Goal: Transaction & Acquisition: Purchase product/service

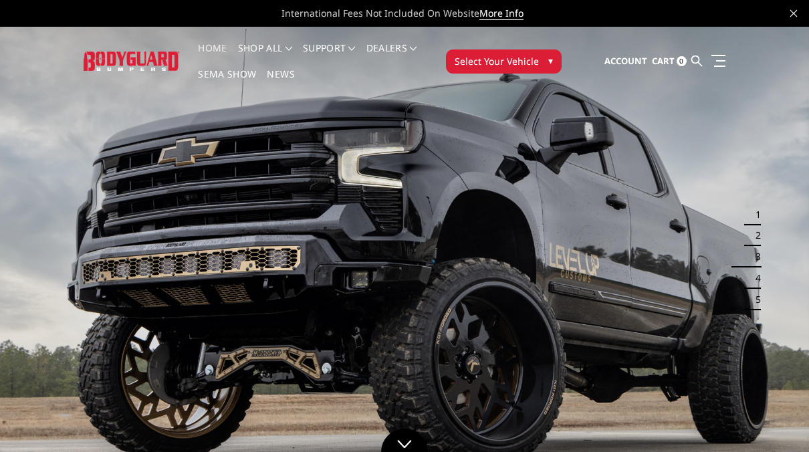
click at [514, 61] on span "Select Your Vehicle" at bounding box center [496, 61] width 84 height 14
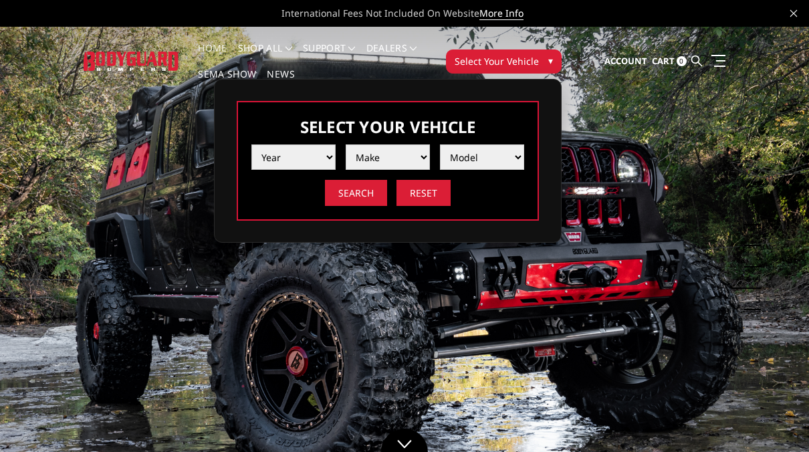
click at [333, 157] on select "Year 2025 2024 2023 2022 2021 2020 2019 2018 2017 2016 2015 2014 2013 2012 2011…" at bounding box center [293, 156] width 84 height 25
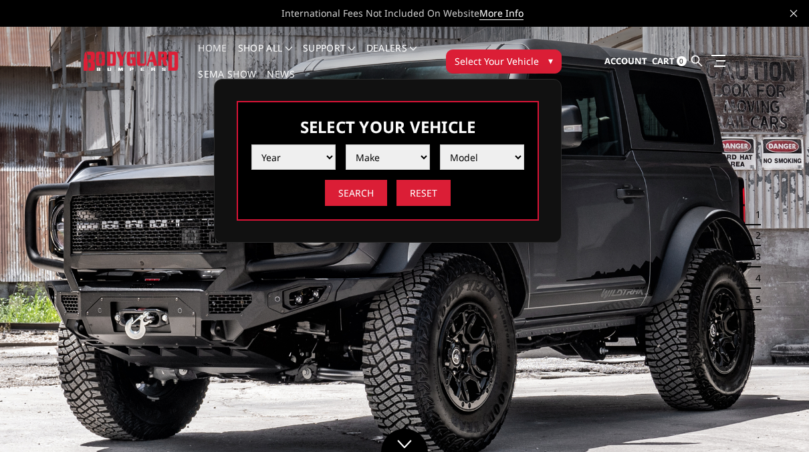
select select "yr_2020"
click at [251, 144] on select "Year 2025 2024 2023 2022 2021 2020 2019 2018 2017 2016 2015 2014 2013 2012 2011…" at bounding box center [293, 156] width 84 height 25
click at [421, 158] on select "Make Chevrolet Ford GMC Nissan Ram Toyota" at bounding box center [387, 156] width 84 height 25
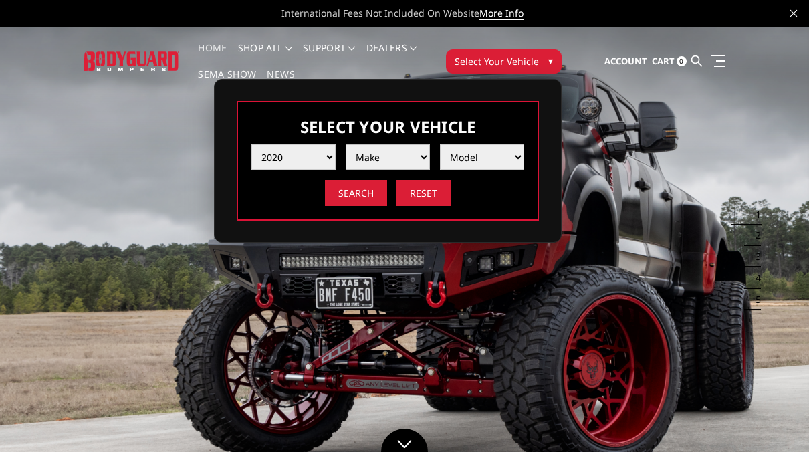
select select "mk_ford"
click at [345, 144] on select "Make Chevrolet Ford GMC Nissan Ram Toyota" at bounding box center [387, 156] width 84 height 25
click at [519, 157] on select "Model F150 F150 Raptor F250 / F350 F450 F550" at bounding box center [482, 156] width 84 height 25
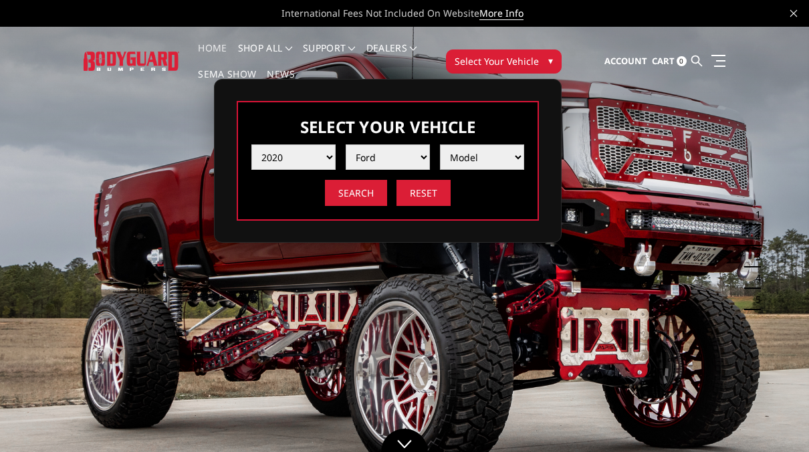
select select "md_f250-f350"
click at [440, 144] on select "Model F150 F150 Raptor F250 / F350 F450 F550" at bounding box center [482, 156] width 84 height 25
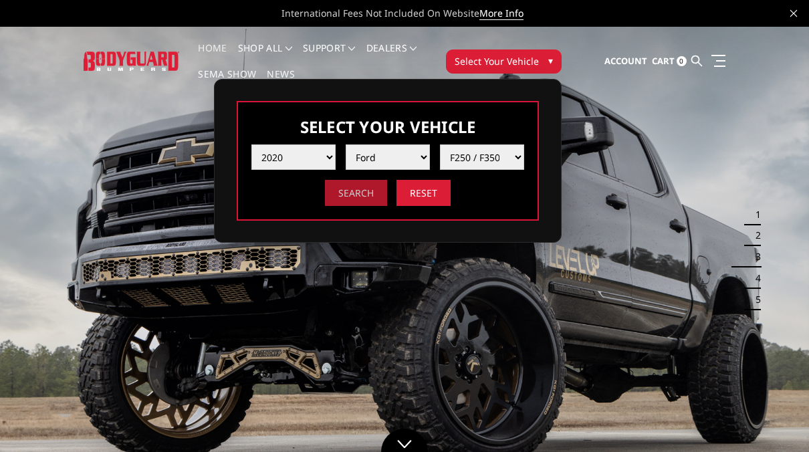
click at [355, 191] on input "Search" at bounding box center [356, 193] width 62 height 26
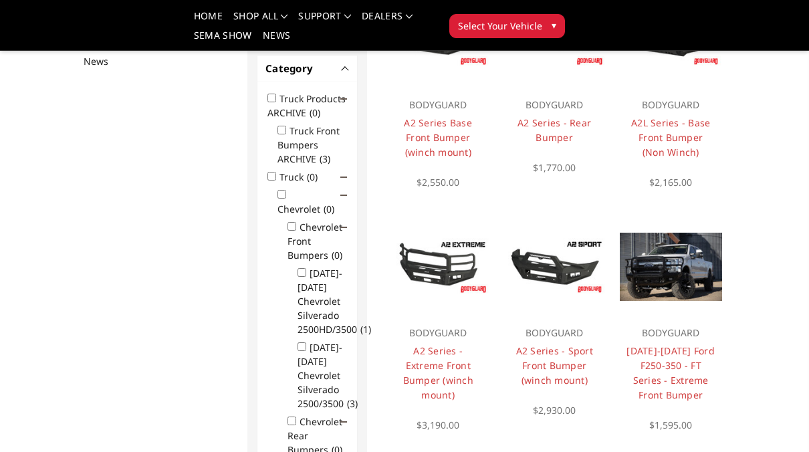
scroll to position [199, 0]
click at [549, 263] on img at bounding box center [554, 266] width 102 height 57
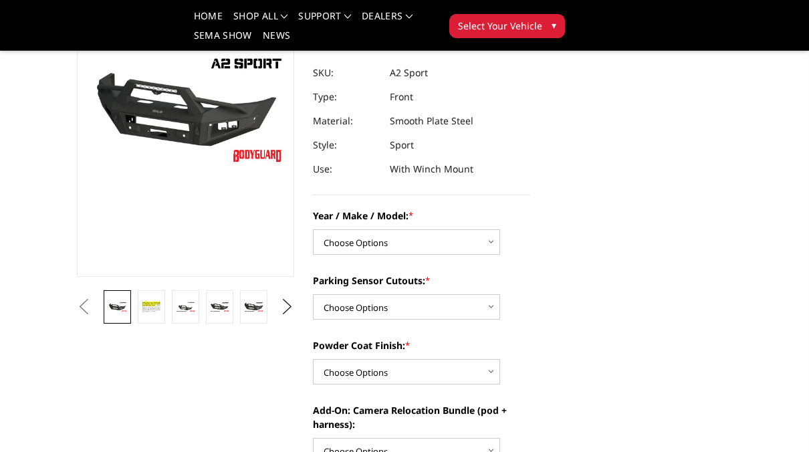
scroll to position [178, 0]
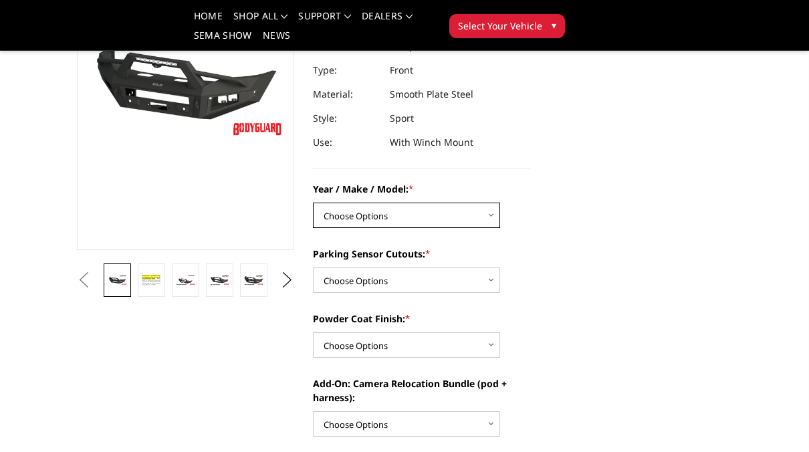
click at [492, 214] on select "Choose Options Chevrolet 20-23 2500 / 3500 Ford 17-22 F250 / F350 Ford 17-22 F4…" at bounding box center [406, 214] width 187 height 25
select select "826"
click at [313, 202] on select "Choose Options Chevrolet 20-23 2500 / 3500 Ford 17-22 F250 / F350 Ford 17-22 F4…" at bounding box center [406, 214] width 187 height 25
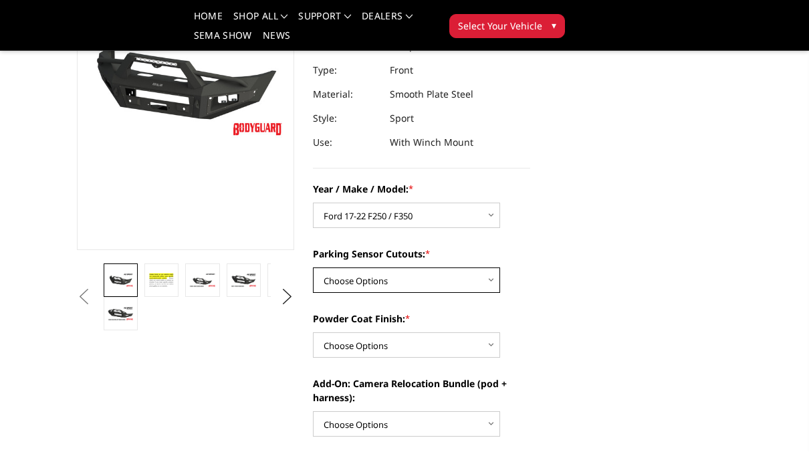
click at [492, 280] on select "Choose Options Yes - I have front parking sensors No - I do NOT have parking se…" at bounding box center [406, 279] width 187 height 25
select select "540"
click at [313, 267] on select "Choose Options Yes - I have front parking sensors No - I do NOT have parking se…" at bounding box center [406, 279] width 187 height 25
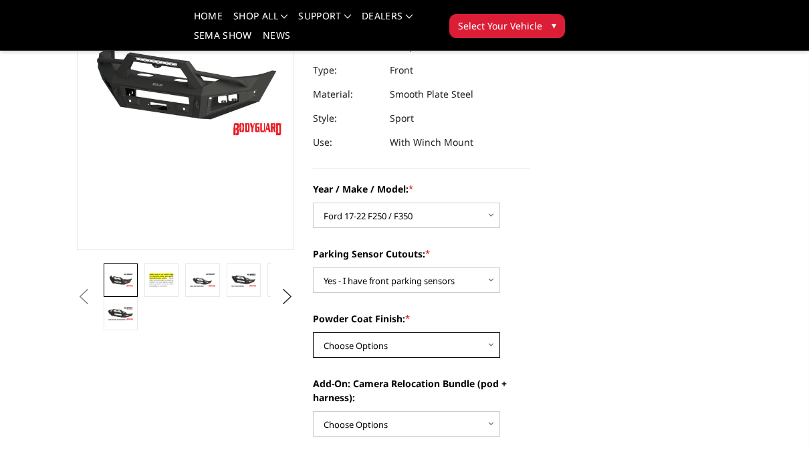
click at [492, 344] on select "Choose Options Bare metal (included) Texture Black Powder Coat" at bounding box center [406, 344] width 187 height 25
select select "520"
click at [313, 332] on select "Choose Options Bare metal (included) Texture Black Powder Coat" at bounding box center [406, 344] width 187 height 25
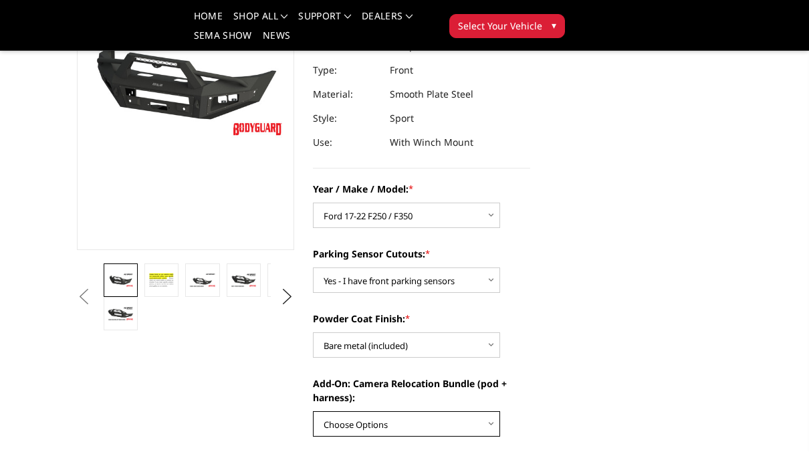
click at [494, 423] on select "Choose Options WITH front camera relocation harness + pod mount WITHOUT front c…" at bounding box center [406, 423] width 187 height 25
select select "1699"
click at [313, 411] on select "Choose Options WITH front camera relocation harness + pod mount WITHOUT front c…" at bounding box center [406, 423] width 187 height 25
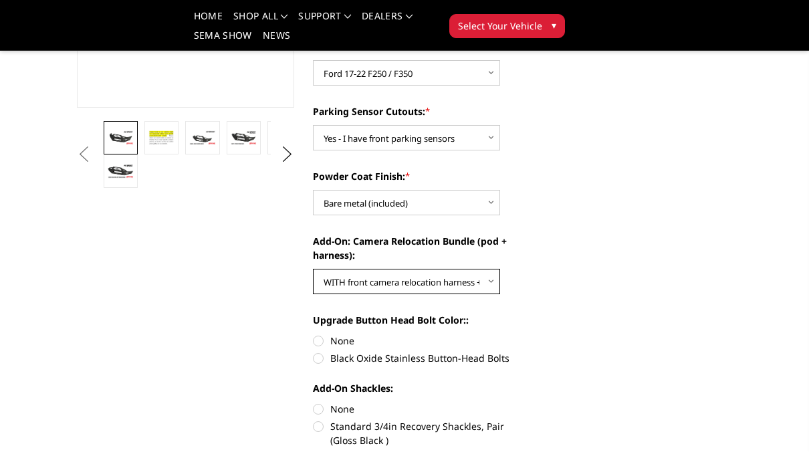
scroll to position [321, 0]
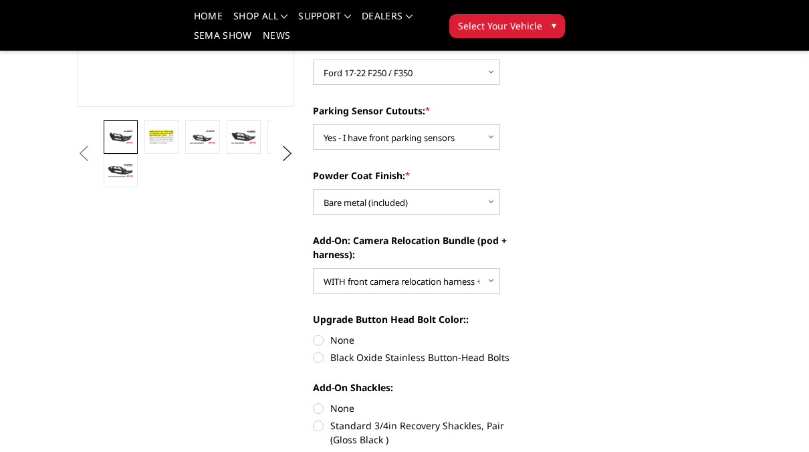
click at [317, 359] on label "Black Oxide Stainless Button-Head Bolts" at bounding box center [421, 357] width 217 height 14
click at [530, 333] on input "Black Oxide Stainless Button-Head Bolts" at bounding box center [530, 333] width 1 height 1
radio input "true"
click at [318, 408] on label "None" at bounding box center [421, 408] width 217 height 14
click at [313, 402] on input "None" at bounding box center [313, 401] width 1 height 1
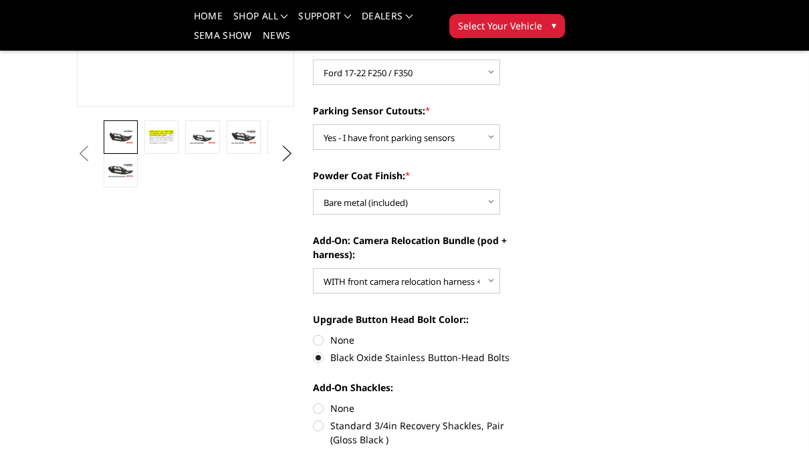
radio input "true"
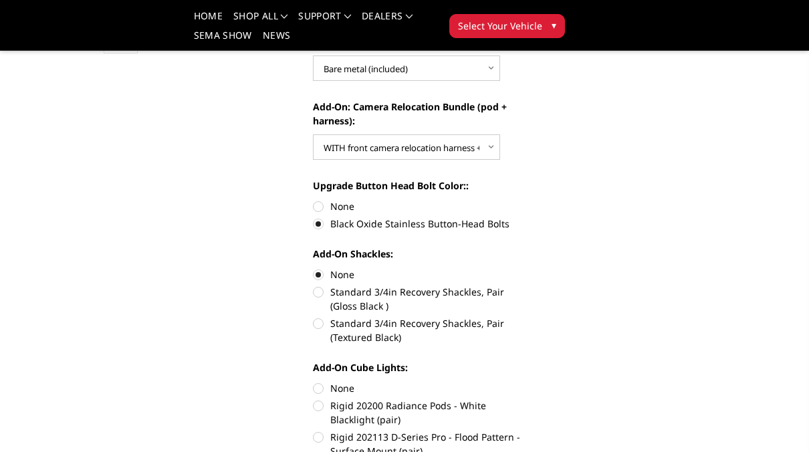
scroll to position [517, 0]
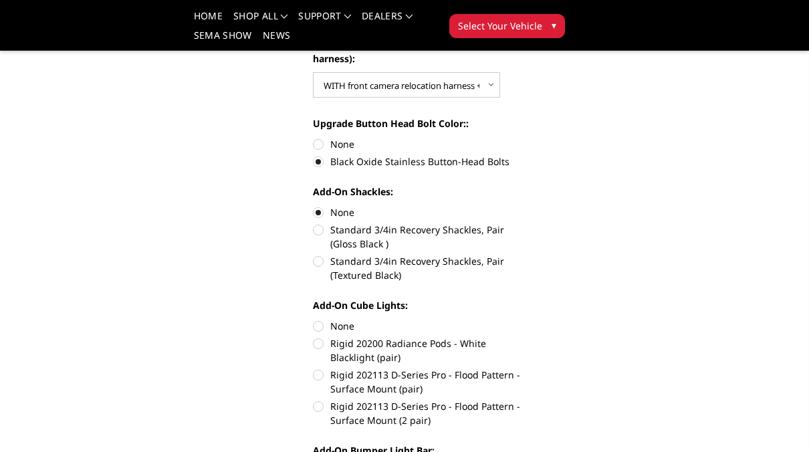
click at [318, 409] on label "Rigid 202113 D-Series Pro - Flood Pattern - Surface Mount (2 pair)" at bounding box center [421, 413] width 217 height 28
click at [530, 368] on input "Rigid 202113 D-Series Pro - Flood Pattern - Surface Mount (2 pair)" at bounding box center [530, 368] width 1 height 1
radio input "true"
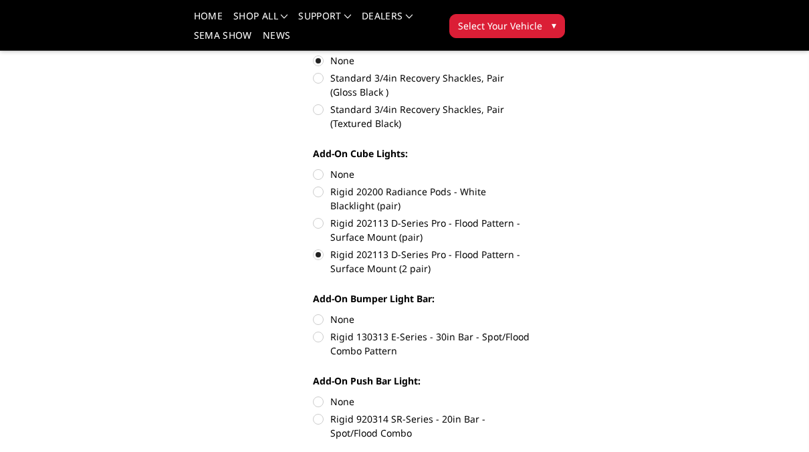
scroll to position [704, 0]
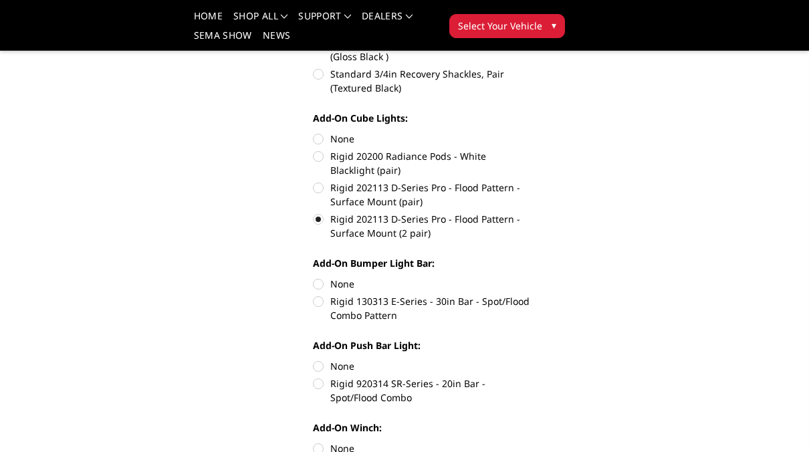
click at [316, 303] on label "Rigid 130313 E-Series - 30in Bar - Spot/Flood Combo Pattern" at bounding box center [421, 308] width 217 height 28
click at [530, 277] on input "Rigid 130313 E-Series - 30in Bar - Spot/Flood Combo Pattern" at bounding box center [530, 277] width 1 height 1
radio input "true"
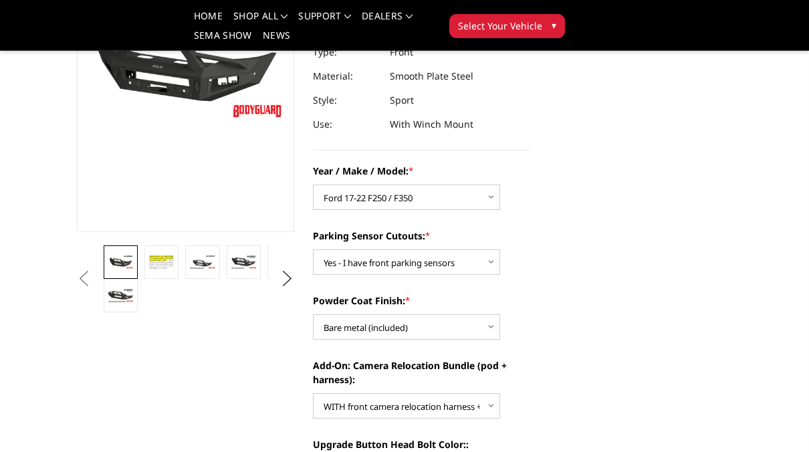
scroll to position [169, 0]
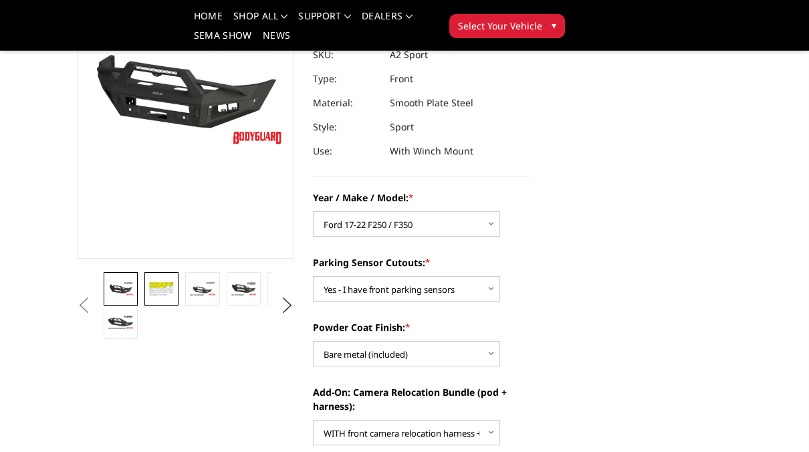
click at [170, 296] on img at bounding box center [161, 289] width 26 height 18
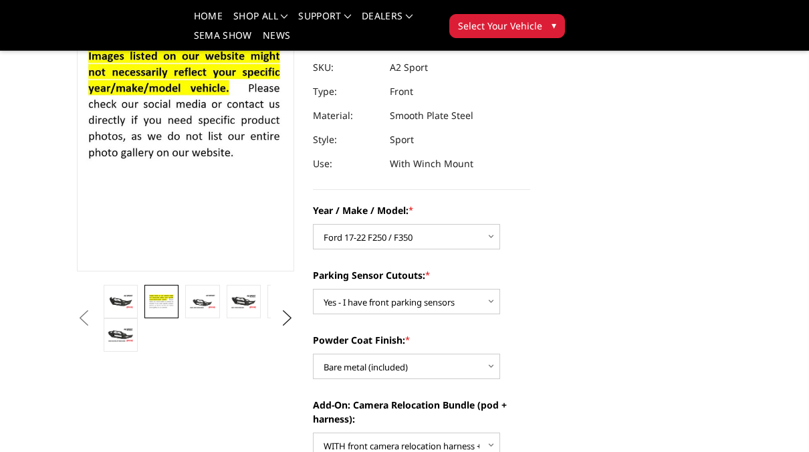
scroll to position [130, 0]
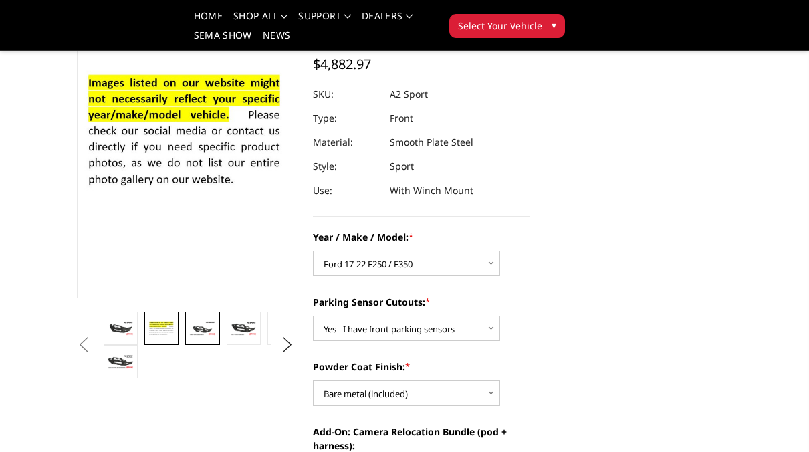
click at [206, 331] on img at bounding box center [202, 328] width 26 height 15
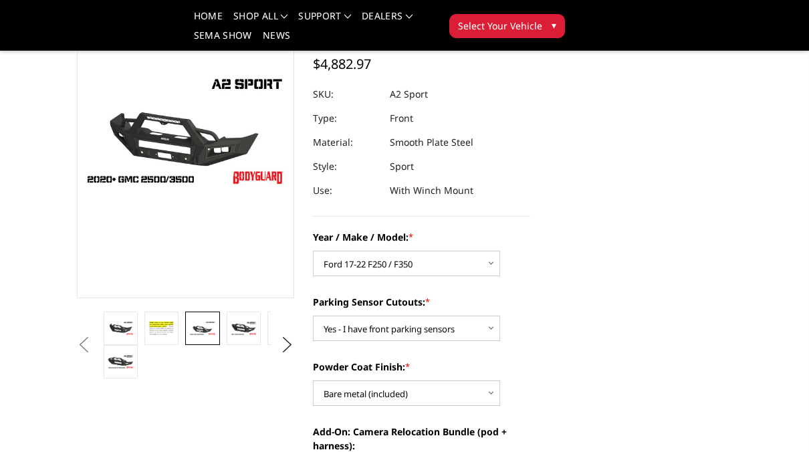
scroll to position [142, 0]
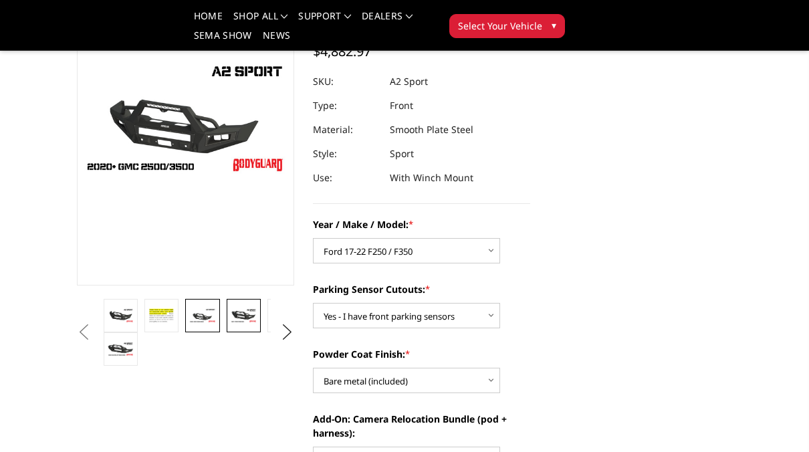
click at [239, 325] on link at bounding box center [244, 315] width 34 height 33
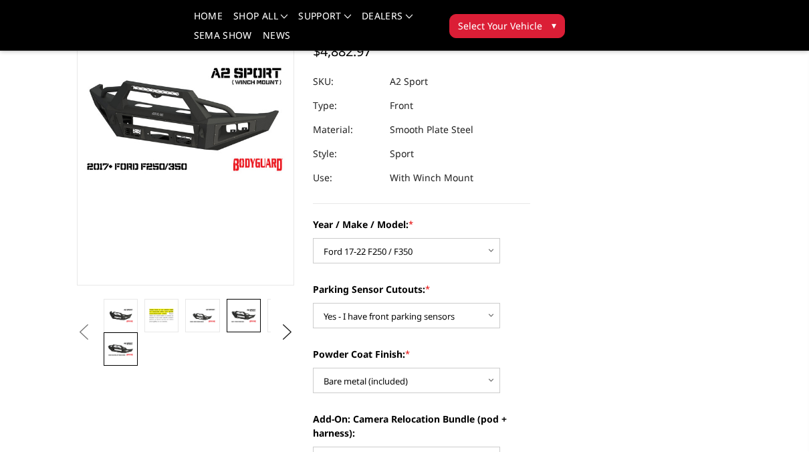
click at [127, 344] on img at bounding box center [121, 348] width 26 height 15
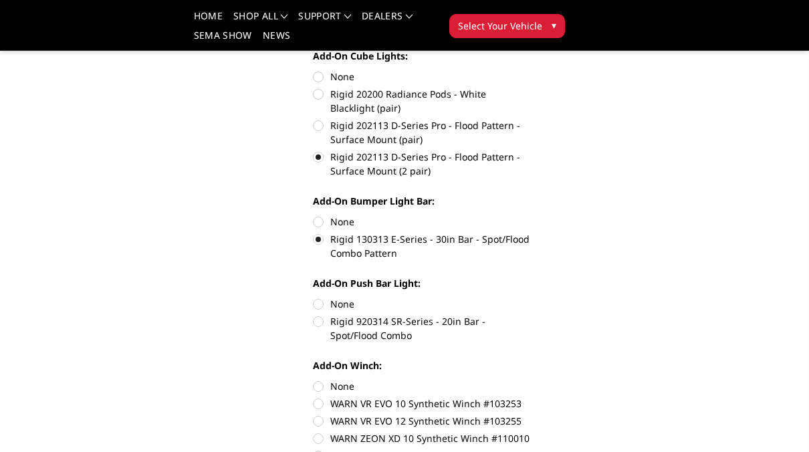
scroll to position [784, 0]
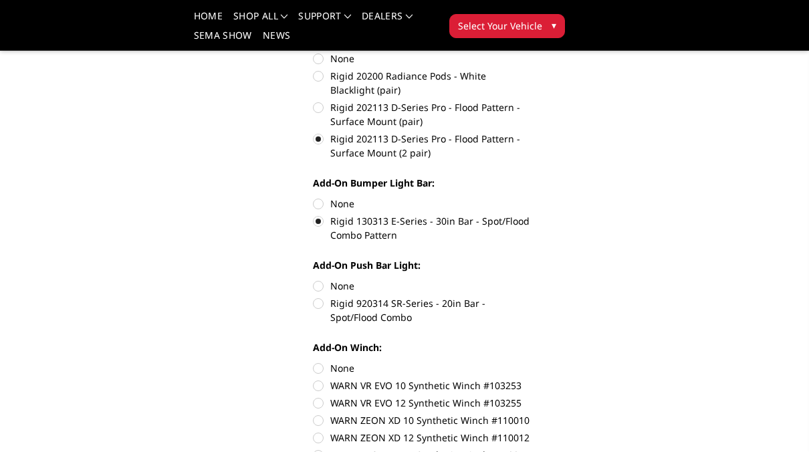
click at [318, 304] on label "Rigid 920314 SR-Series - 20in Bar - Spot/Flood Combo" at bounding box center [421, 310] width 217 height 28
click at [530, 279] on input "Rigid 920314 SR-Series - 20in Bar - Spot/Flood Combo" at bounding box center [530, 279] width 1 height 1
radio input "true"
click at [316, 222] on label "Rigid 130313 E-Series - 30in Bar - Spot/Flood Combo Pattern" at bounding box center [421, 228] width 217 height 28
click at [530, 197] on input "Rigid 130313 E-Series - 30in Bar - Spot/Flood Combo Pattern" at bounding box center [530, 196] width 1 height 1
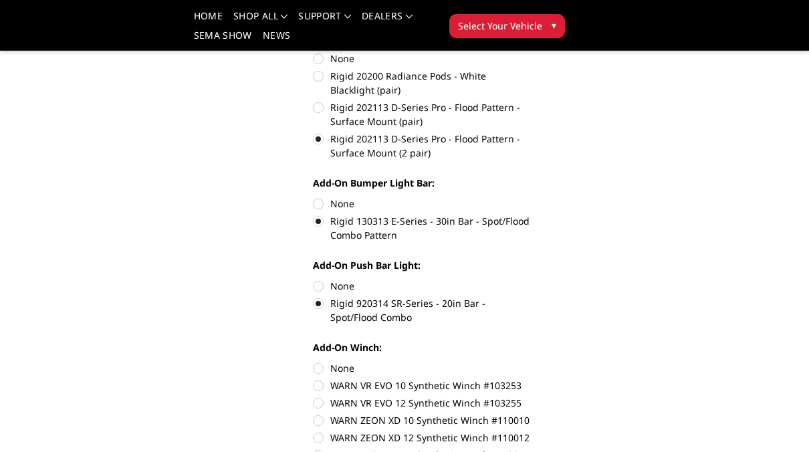
click at [315, 206] on label "None" at bounding box center [421, 203] width 217 height 14
click at [313, 197] on input "None" at bounding box center [313, 196] width 1 height 1
radio input "true"
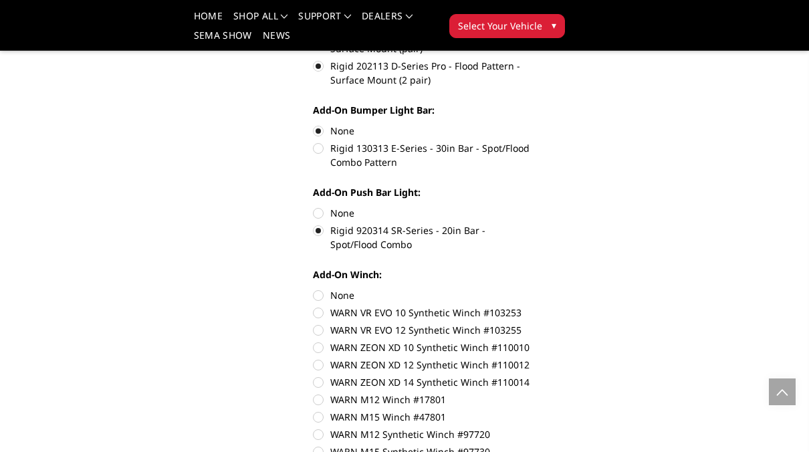
scroll to position [864, 0]
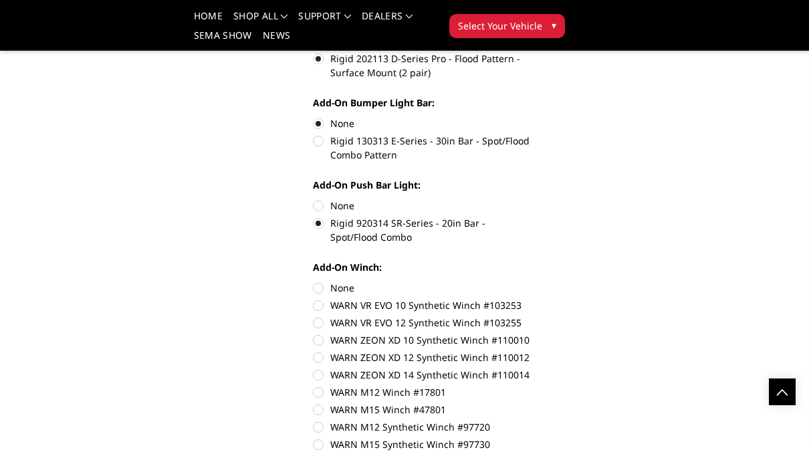
click at [321, 289] on label "None" at bounding box center [421, 288] width 217 height 14
click at [313, 281] on input "None" at bounding box center [313, 281] width 1 height 1
radio input "true"
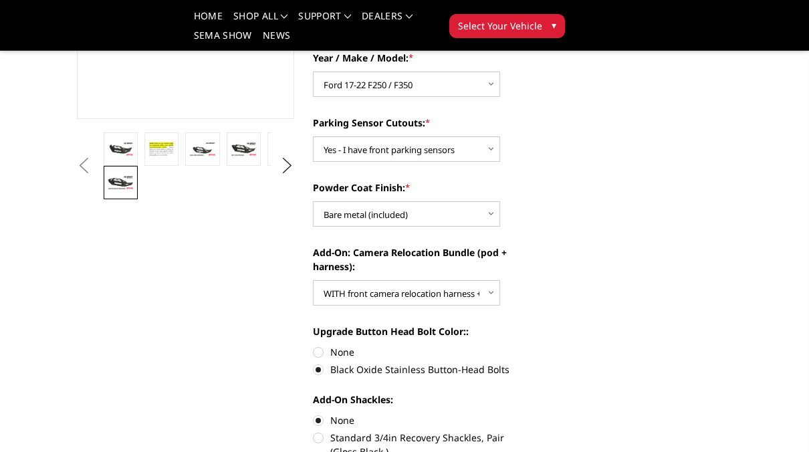
scroll to position [303, 0]
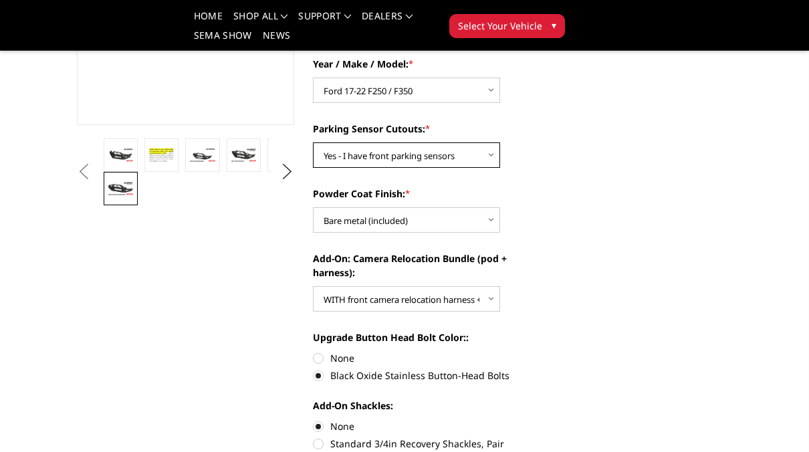
click at [490, 156] on select "Choose Options Yes - I have front parking sensors No - I do NOT have parking se…" at bounding box center [406, 154] width 187 height 25
select select "541"
click at [313, 142] on select "Choose Options Yes - I have front parking sensors No - I do NOT have parking se…" at bounding box center [406, 154] width 187 height 25
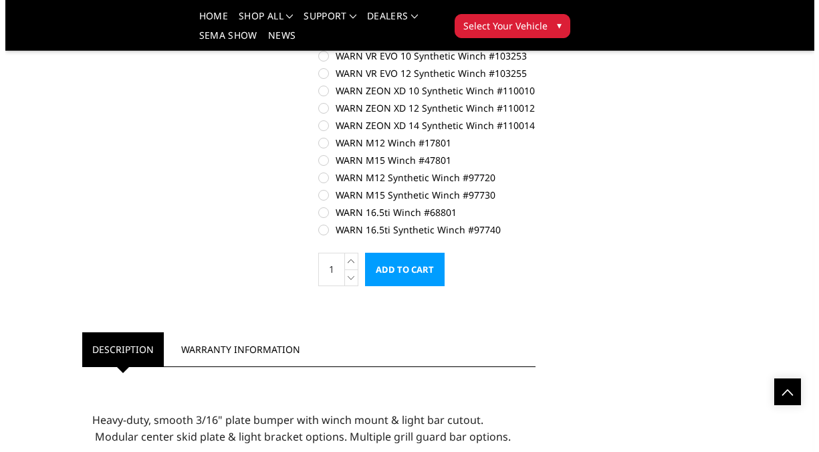
scroll to position [1140, 0]
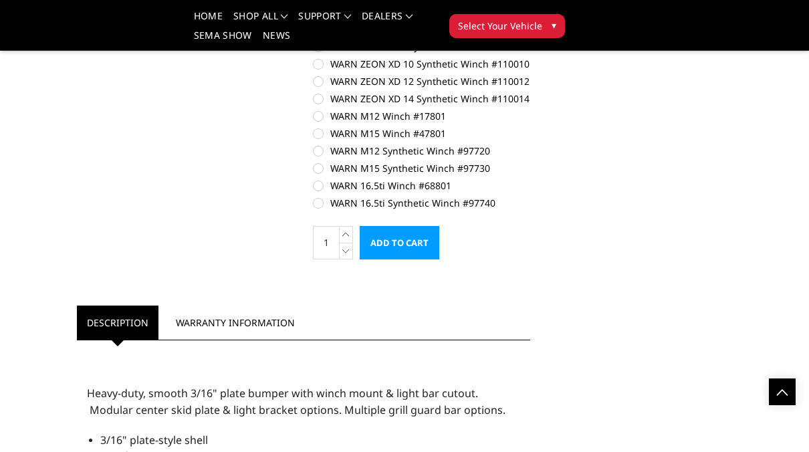
click at [405, 243] on input "Add to Cart" at bounding box center [399, 242] width 80 height 33
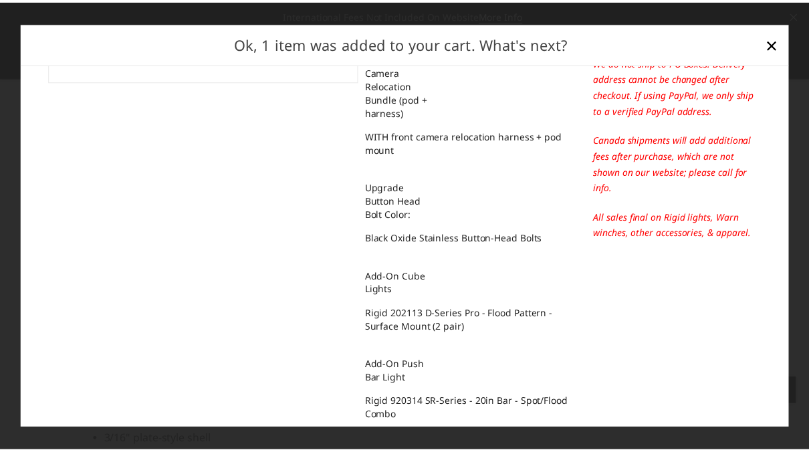
scroll to position [378, 0]
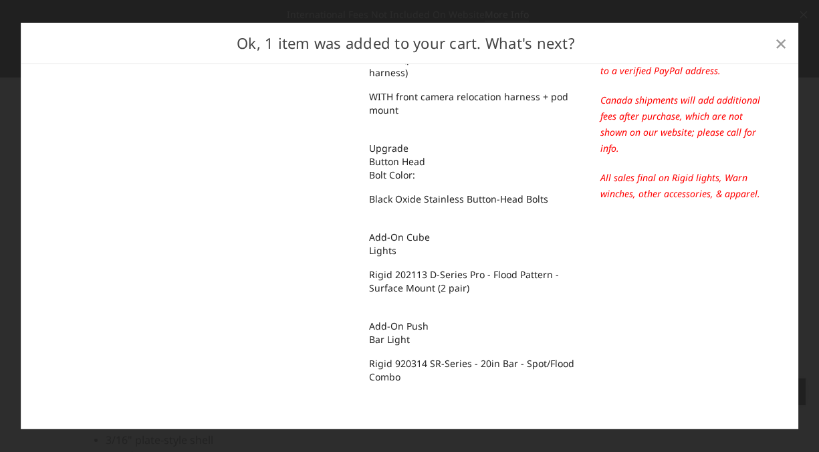
click at [779, 45] on span "×" at bounding box center [780, 42] width 12 height 29
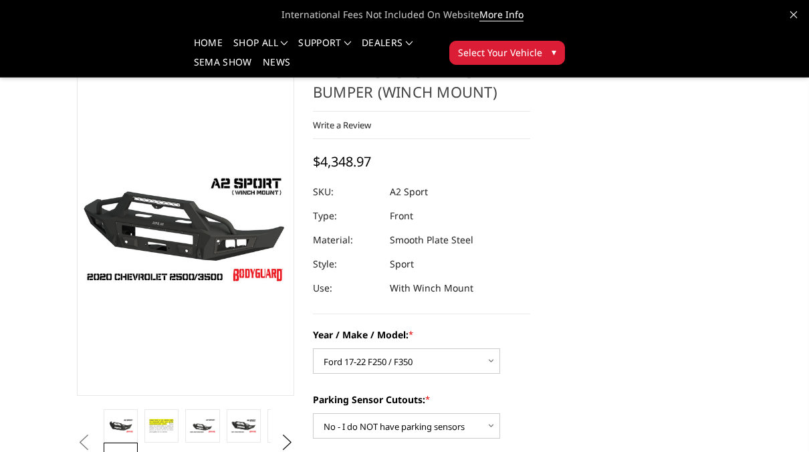
scroll to position [0, 0]
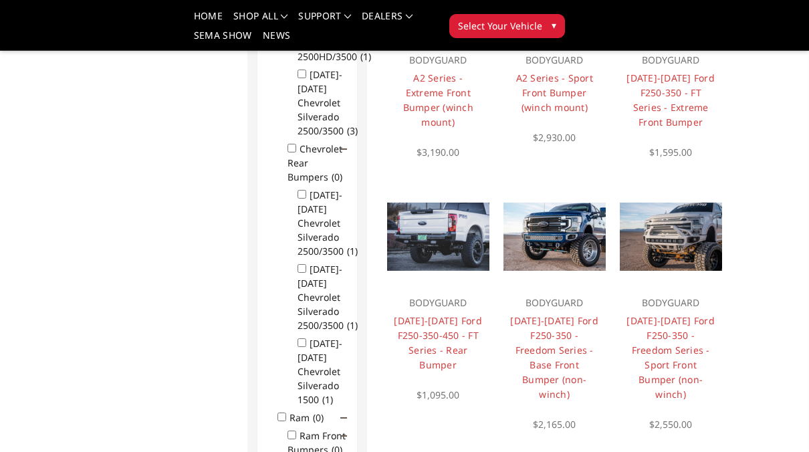
scroll to position [498, 0]
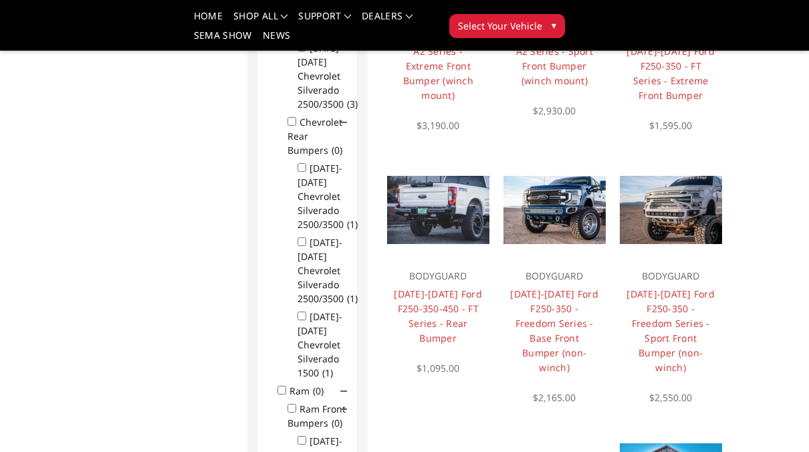
click at [686, 210] on img at bounding box center [670, 210] width 102 height 68
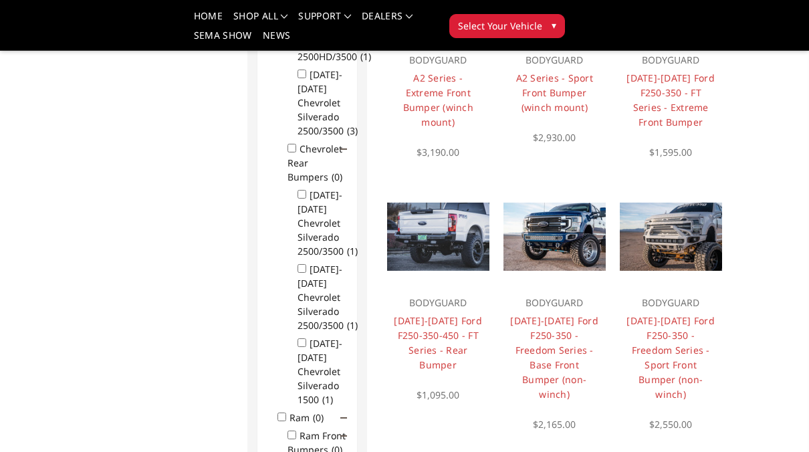
scroll to position [480, 0]
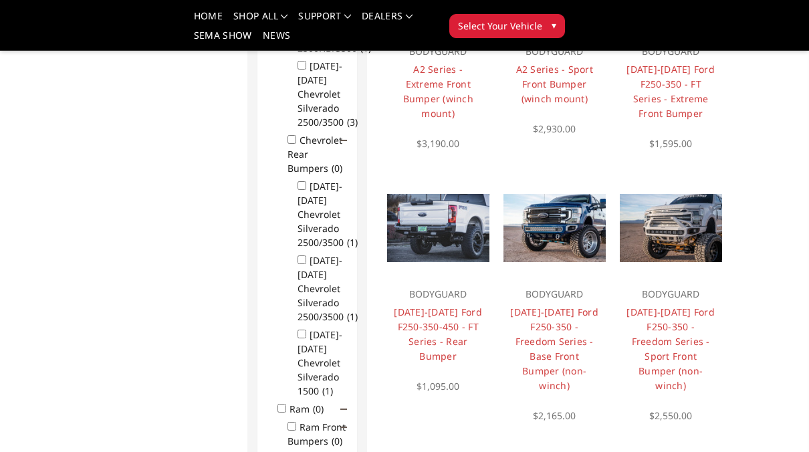
click at [671, 221] on img at bounding box center [670, 228] width 102 height 68
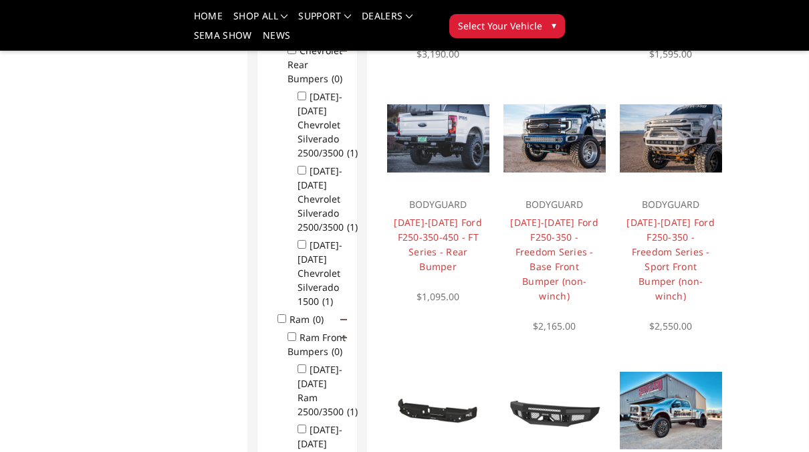
scroll to position [552, 0]
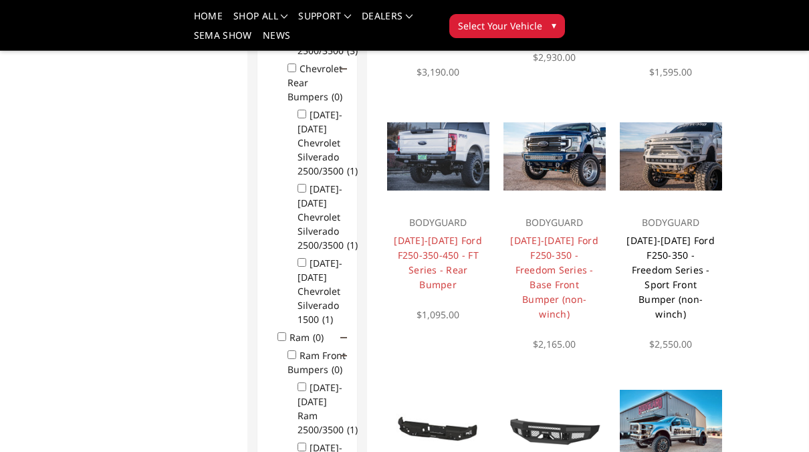
click at [676, 257] on link "[DATE]-[DATE] Ford F250-350 - Freedom Series - Sport Front Bumper (non-winch)" at bounding box center [670, 277] width 88 height 86
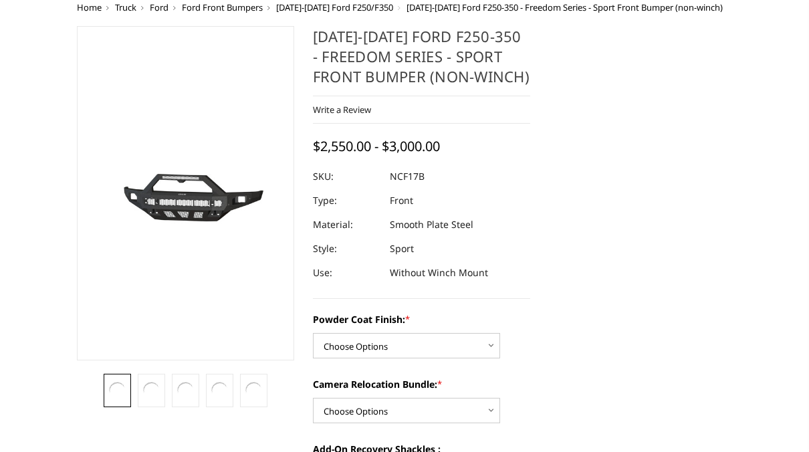
scroll to position [169, 0]
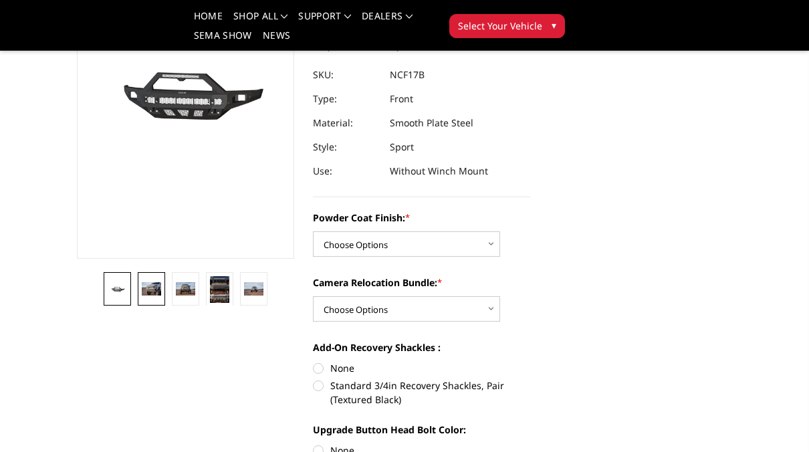
click at [151, 294] on img at bounding box center [151, 288] width 19 height 13
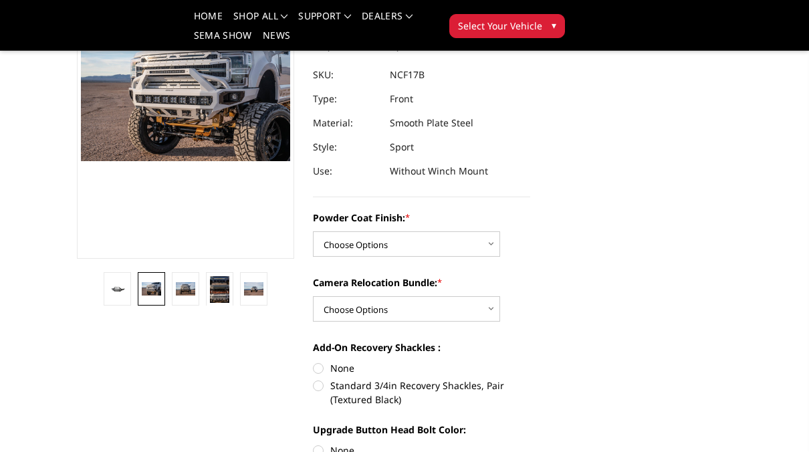
scroll to position [149, 0]
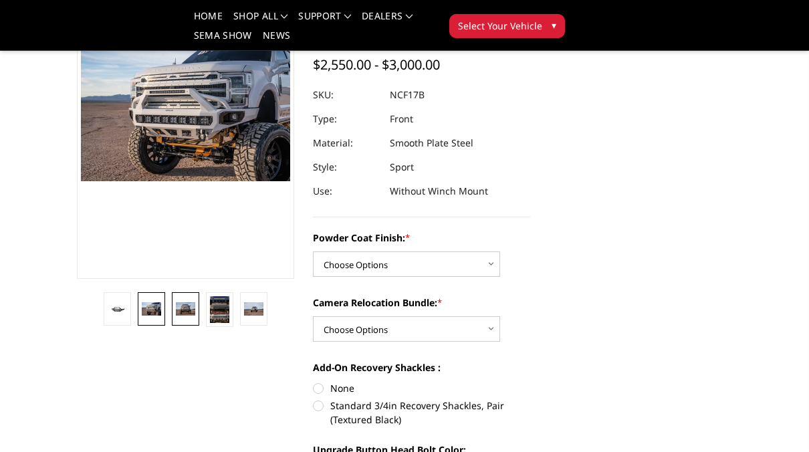
click at [180, 309] on img at bounding box center [185, 308] width 19 height 13
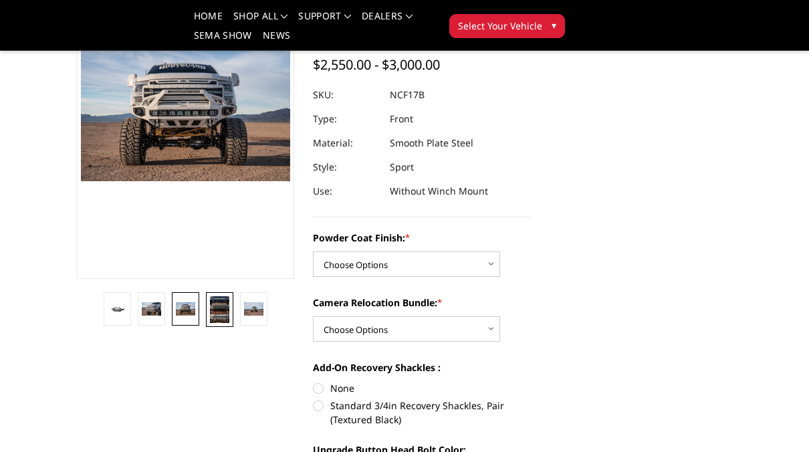
click at [219, 315] on img at bounding box center [219, 309] width 19 height 27
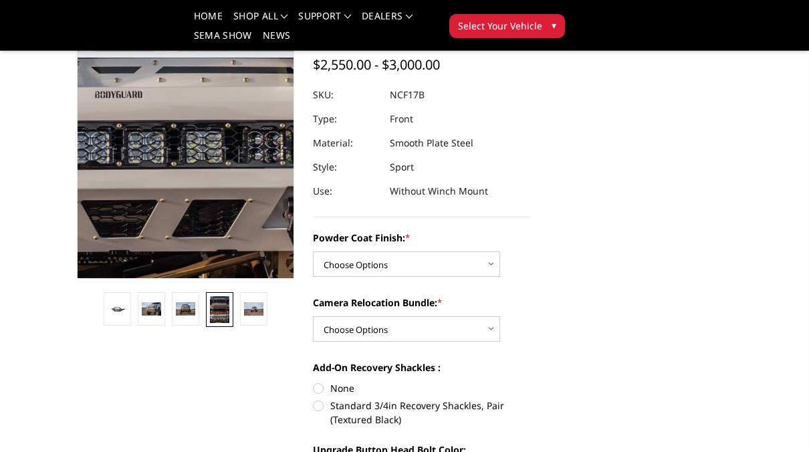
scroll to position [76, 0]
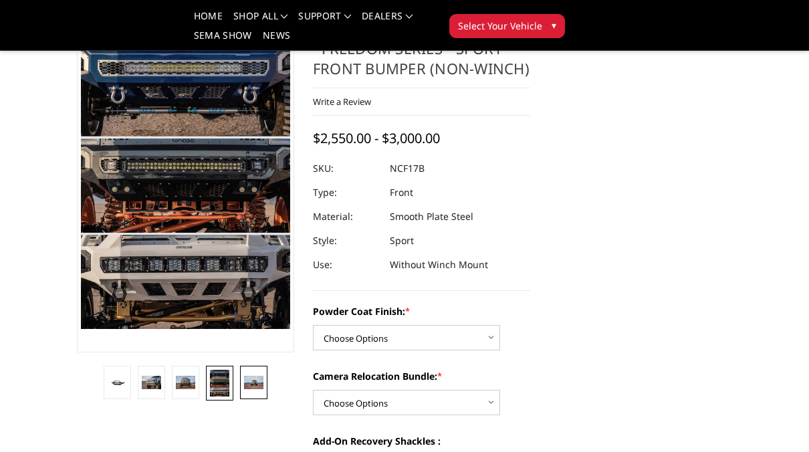
click at [255, 386] on img at bounding box center [253, 382] width 19 height 13
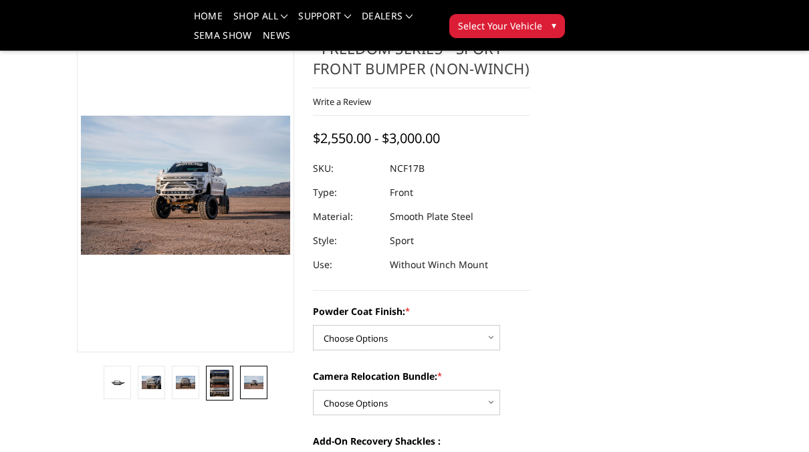
click at [216, 378] on img at bounding box center [219, 383] width 19 height 27
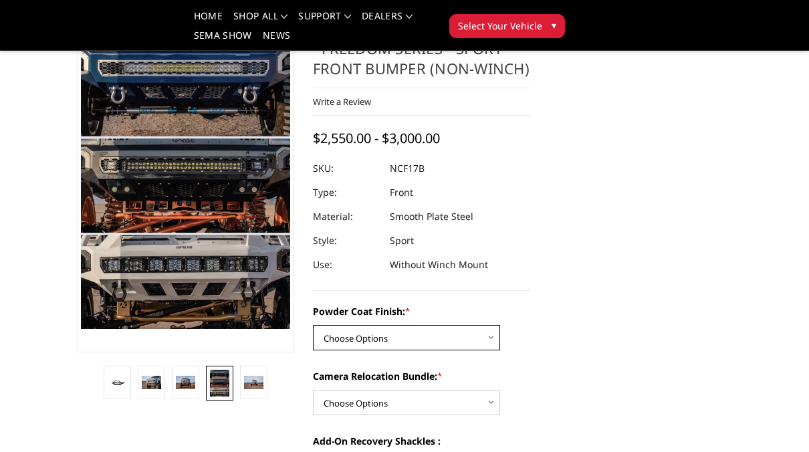
click at [492, 337] on select "Choose Options Bare Metal Textured Black Powder Coat" at bounding box center [406, 337] width 187 height 25
select select "3080"
click at [313, 325] on select "Choose Options Bare Metal Textured Black Powder Coat" at bounding box center [406, 337] width 187 height 25
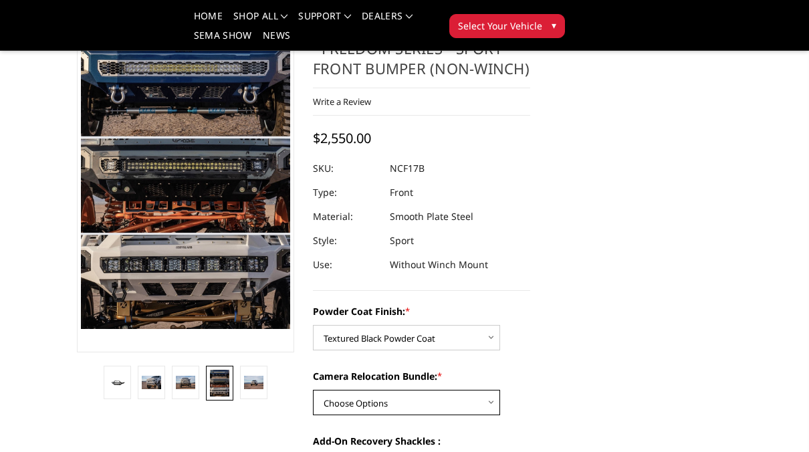
click at [490, 402] on select "Choose Options WITH Camera Relocation Bundle WITHOUT Camera Relocation Bundle" at bounding box center [406, 402] width 187 height 25
select select "3081"
click at [313, 390] on select "Choose Options WITH Camera Relocation Bundle WITHOUT Camera Relocation Bundle" at bounding box center [406, 402] width 187 height 25
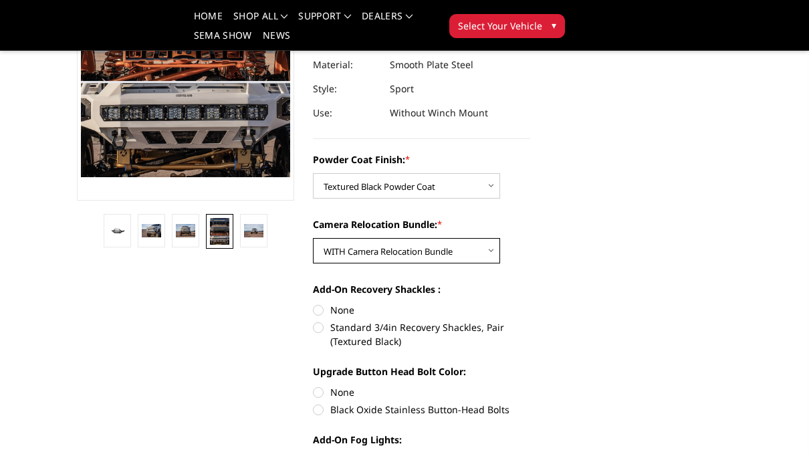
scroll to position [236, 0]
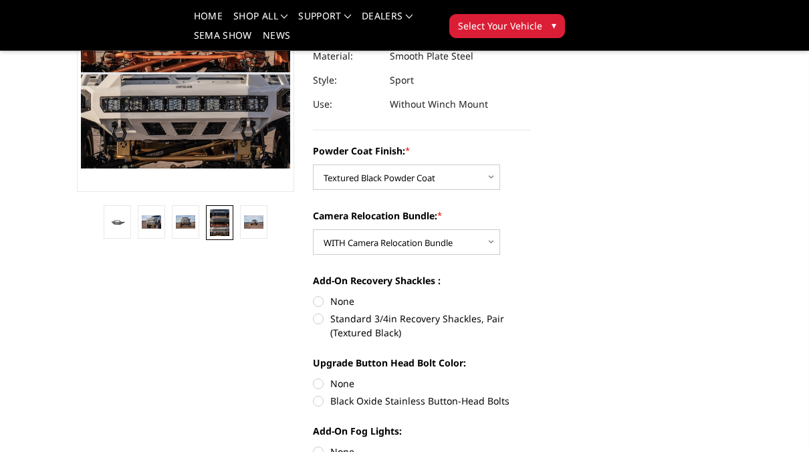
click at [321, 303] on label "None" at bounding box center [421, 301] width 217 height 14
click at [313, 295] on input "None" at bounding box center [313, 294] width 1 height 1
radio input "true"
click at [321, 405] on label "Black Oxide Stainless Button-Head Bolts" at bounding box center [421, 401] width 217 height 14
click at [530, 377] on input "Black Oxide Stainless Button-Head Bolts" at bounding box center [530, 376] width 1 height 1
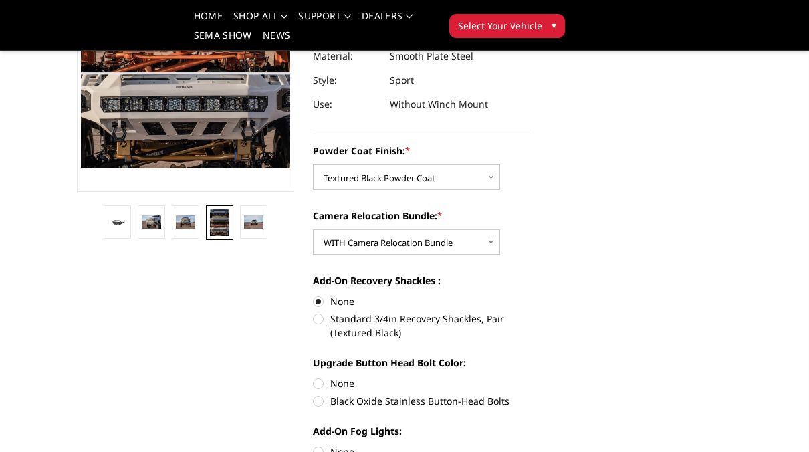
radio input "true"
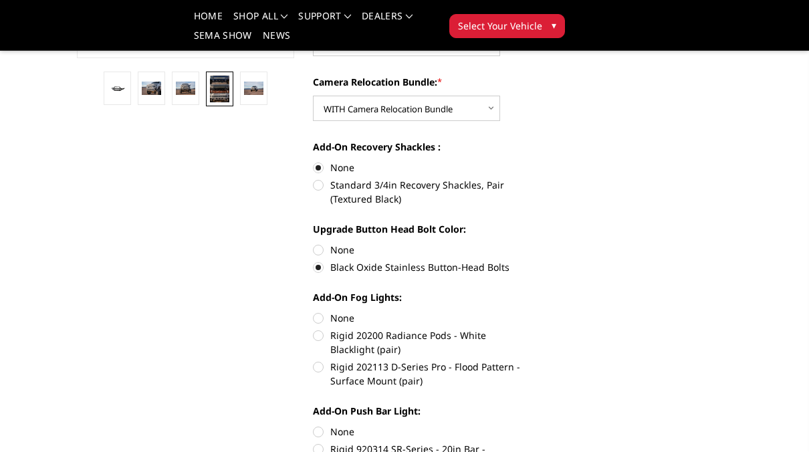
scroll to position [414, 0]
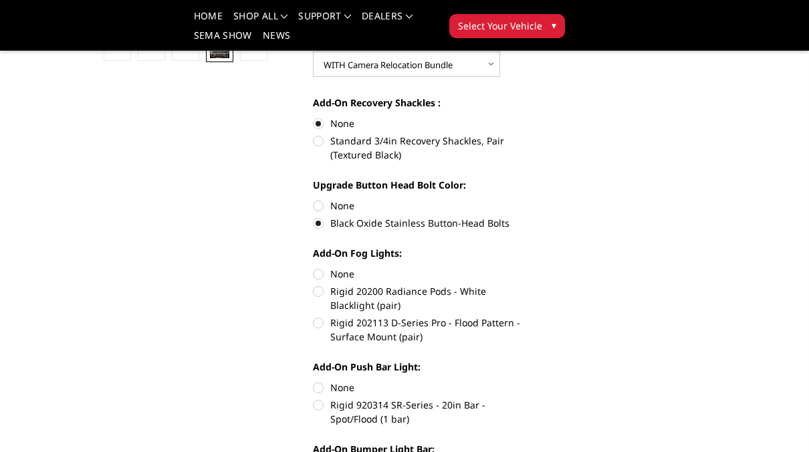
click at [319, 321] on label "Rigid 202113 D-Series Pro - Flood Pattern - Surface Mount (pair)" at bounding box center [421, 329] width 217 height 28
click at [530, 285] on input "Rigid 202113 D-Series Pro - Flood Pattern - Surface Mount (pair)" at bounding box center [530, 284] width 1 height 1
radio input "true"
click at [318, 388] on label "None" at bounding box center [421, 387] width 217 height 14
click at [313, 381] on input "None" at bounding box center [313, 380] width 1 height 1
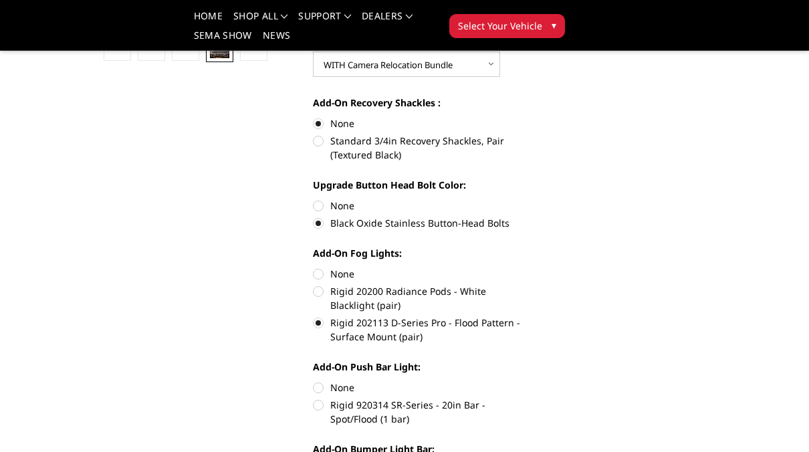
radio input "true"
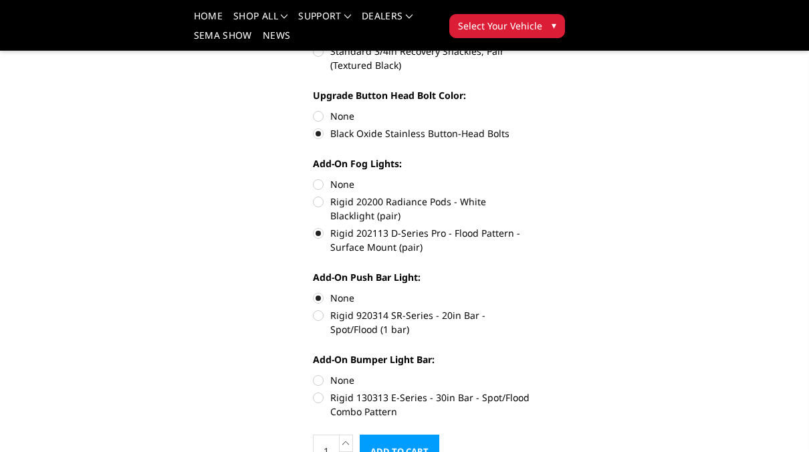
scroll to position [574, 0]
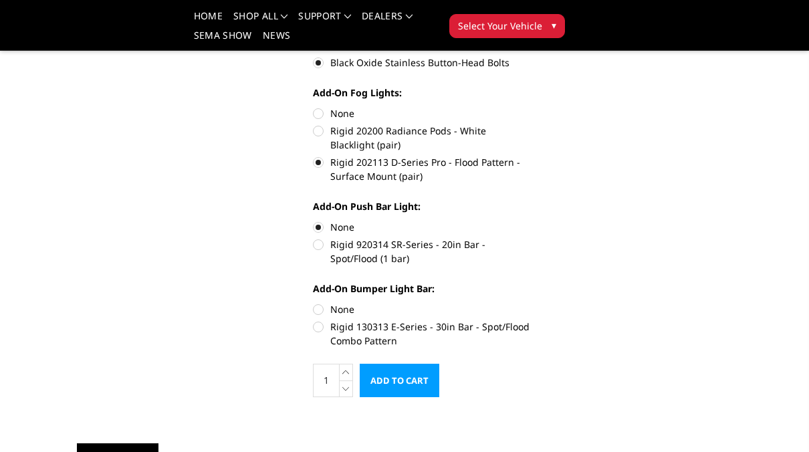
click at [317, 327] on label "Rigid 130313 E-Series - 30in Bar - Spot/Flood Combo Pattern" at bounding box center [421, 333] width 217 height 28
click at [530, 303] on input "Rigid 130313 E-Series - 30in Bar - Spot/Flood Combo Pattern" at bounding box center [530, 302] width 1 height 1
radio input "true"
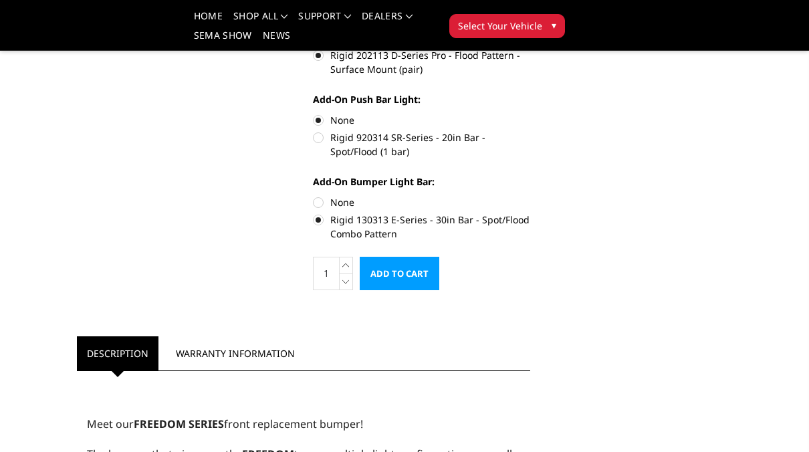
scroll to position [682, 0]
click at [399, 275] on input "Add to Cart" at bounding box center [399, 272] width 80 height 33
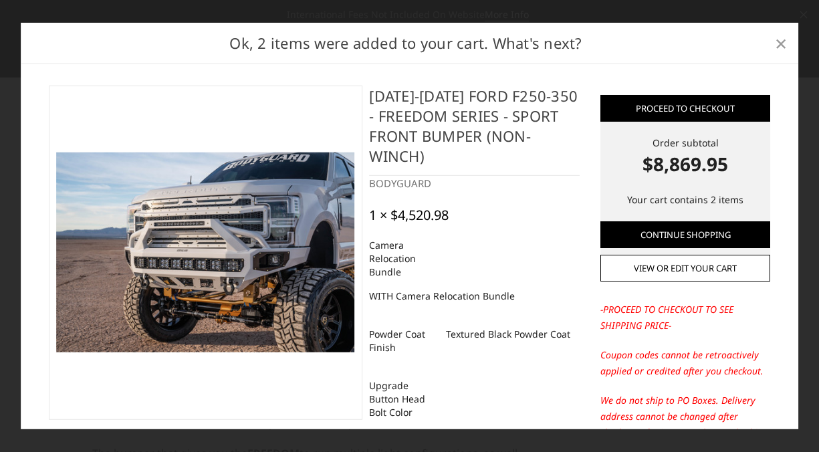
click at [777, 42] on span "×" at bounding box center [780, 42] width 12 height 29
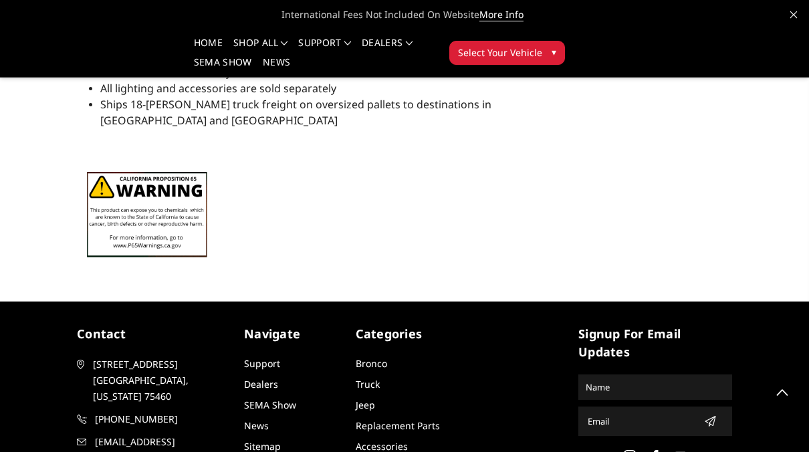
scroll to position [1812, 0]
